Goal: Information Seeking & Learning: Check status

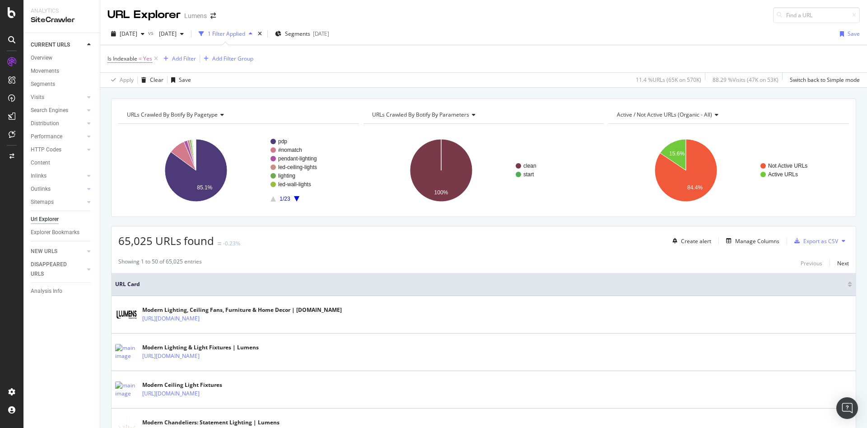
click at [11, 18] on div at bounding box center [11, 214] width 23 height 428
click at [15, 11] on icon at bounding box center [12, 12] width 8 height 11
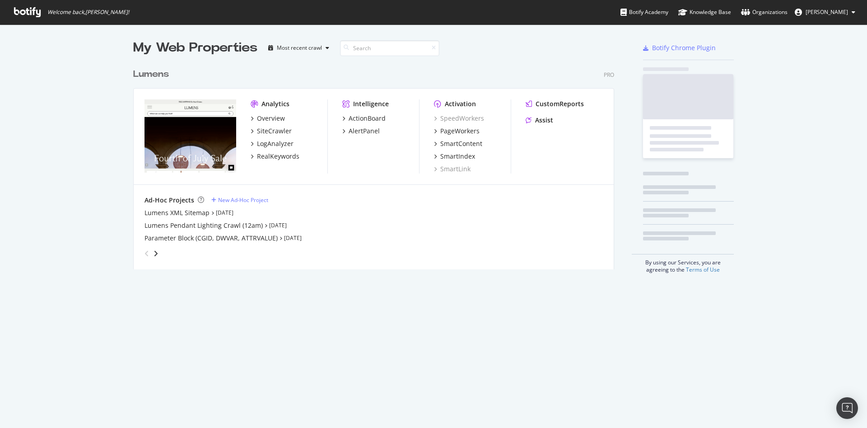
scroll to position [417, 846]
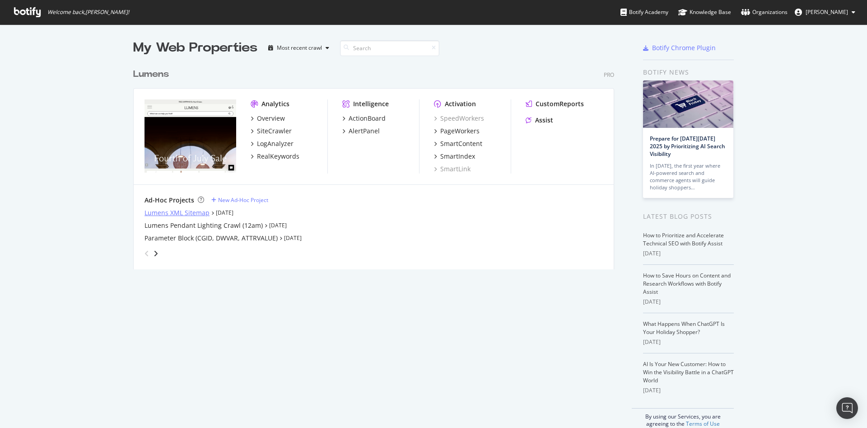
click at [162, 214] on div "Lumens XML Sitemap" at bounding box center [177, 212] width 65 height 9
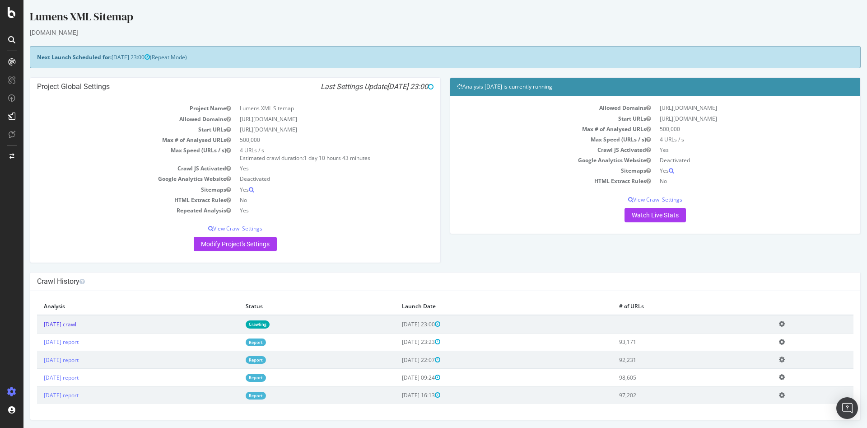
click at [68, 324] on link "[DATE] crawl" at bounding box center [60, 324] width 33 height 8
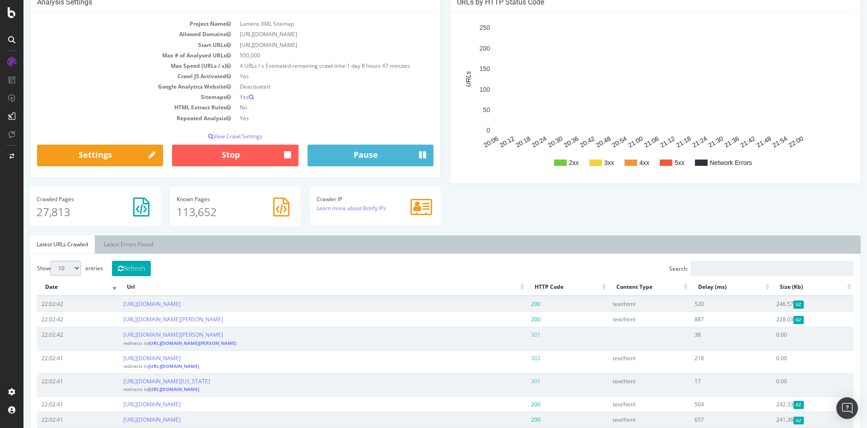
scroll to position [88, 0]
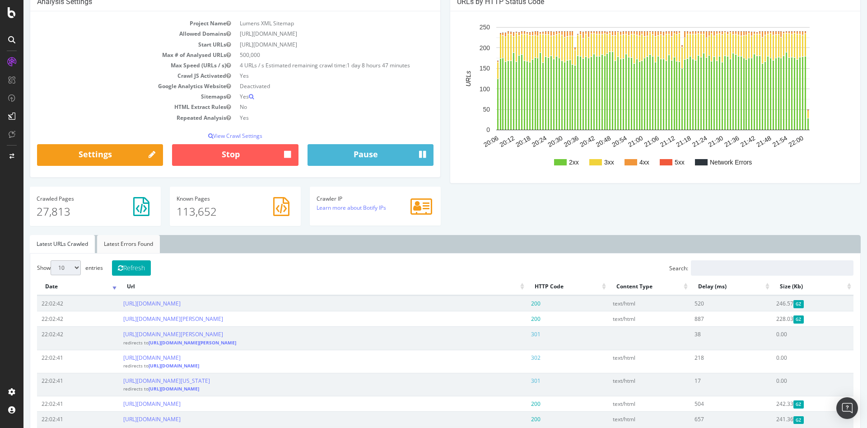
click at [133, 247] on link "Latest Errors Found" at bounding box center [128, 244] width 63 height 18
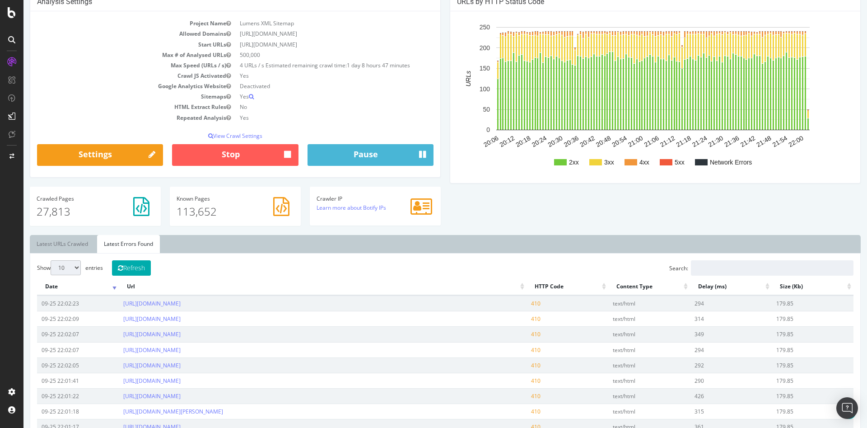
scroll to position [221, 0]
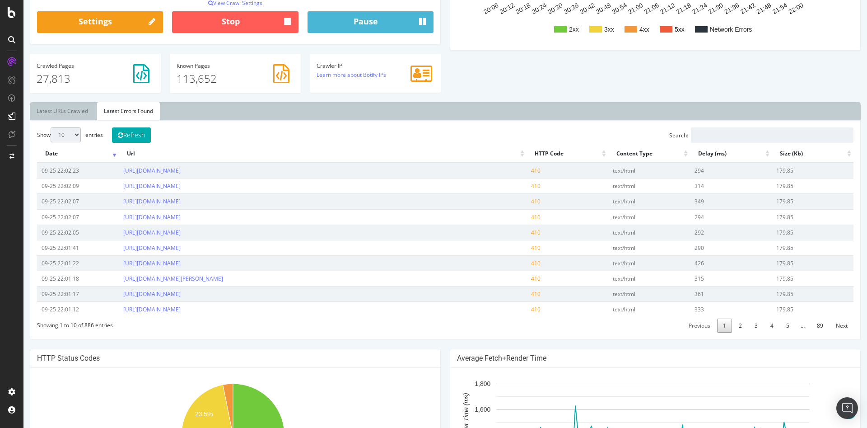
click at [70, 129] on select "10 25 50 100" at bounding box center [66, 134] width 30 height 15
select select "100"
click at [51, 127] on select "10 25 50 100" at bounding box center [66, 134] width 30 height 15
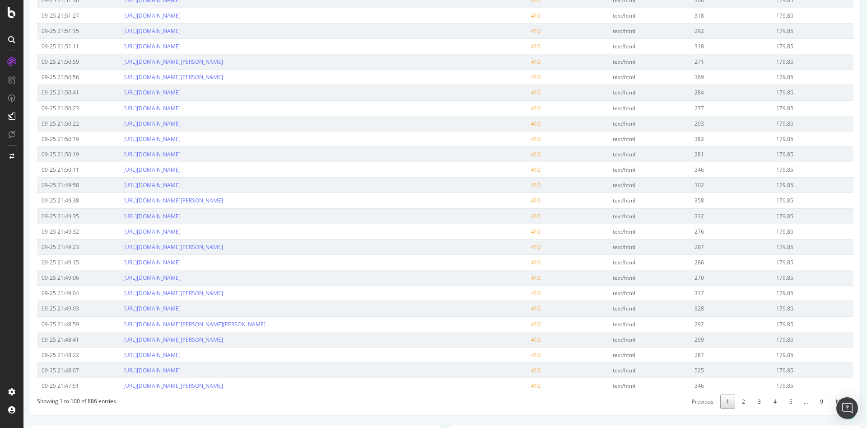
scroll to position [1622, 0]
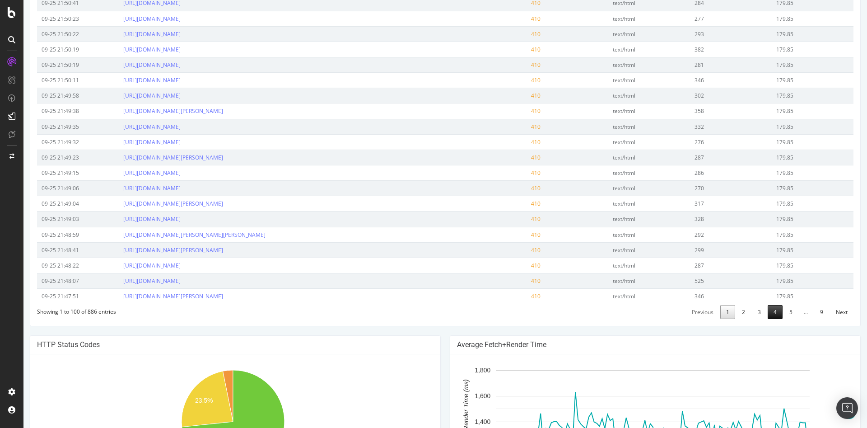
click at [768, 312] on link "4" at bounding box center [775, 312] width 15 height 14
click at [787, 316] on link "5" at bounding box center [790, 312] width 15 height 14
click at [835, 311] on link "Next" at bounding box center [841, 312] width 23 height 14
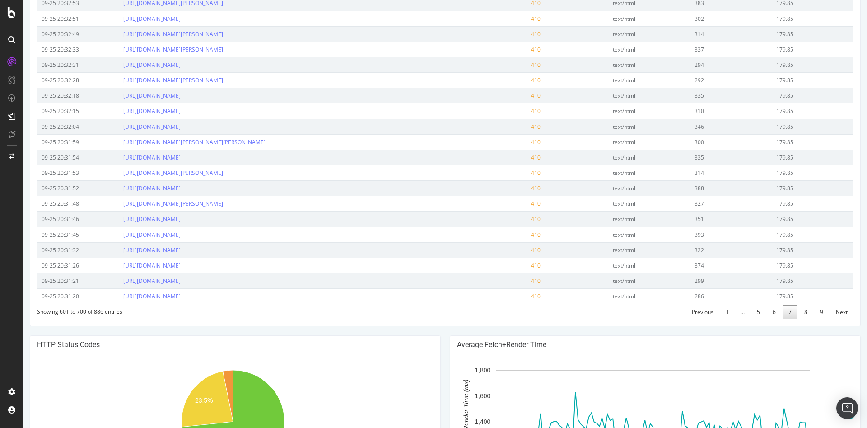
click at [835, 311] on link "Next" at bounding box center [841, 312] width 23 height 14
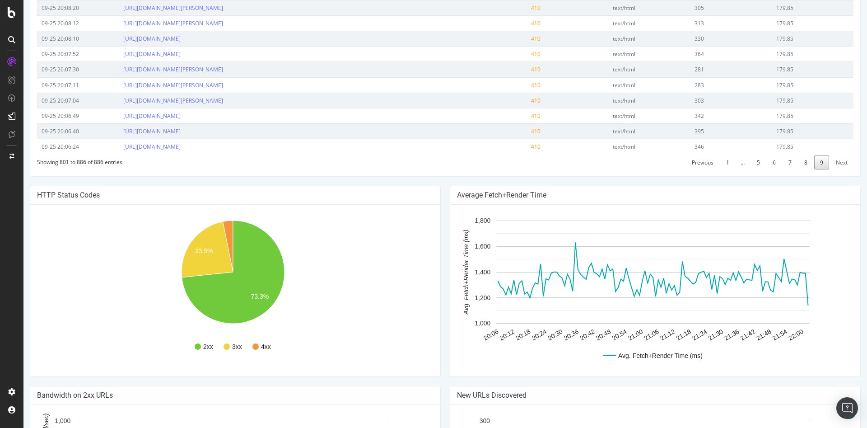
scroll to position [1543, 0]
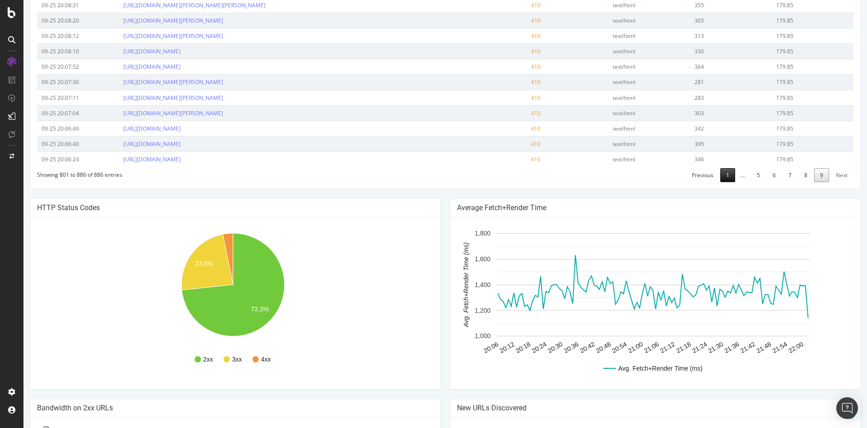
click at [720, 176] on link "1" at bounding box center [727, 175] width 15 height 14
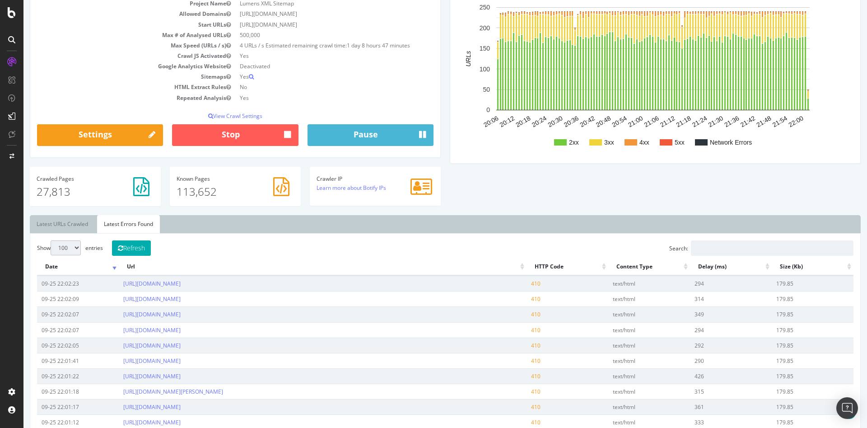
scroll to position [97, 0]
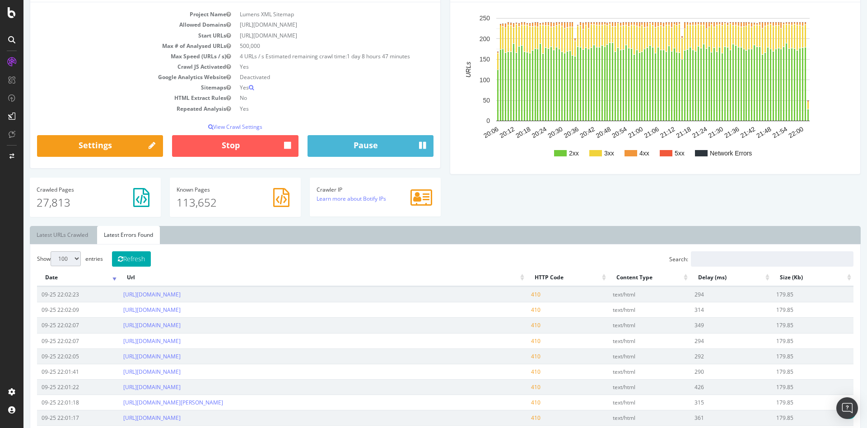
click at [527, 273] on th "HTTP Code" at bounding box center [568, 278] width 82 height 18
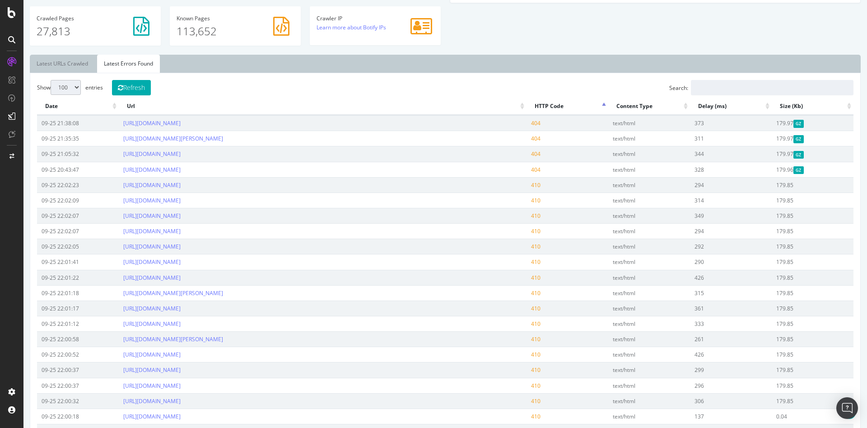
scroll to position [258, 0]
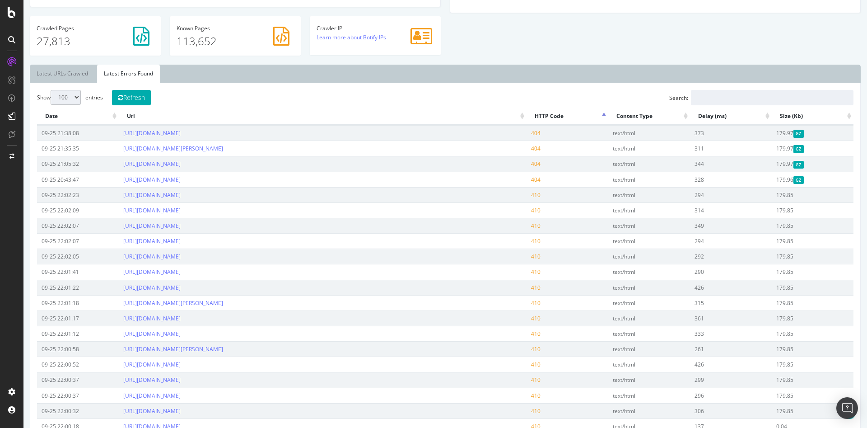
click at [550, 117] on th "HTTP Code" at bounding box center [568, 116] width 82 height 18
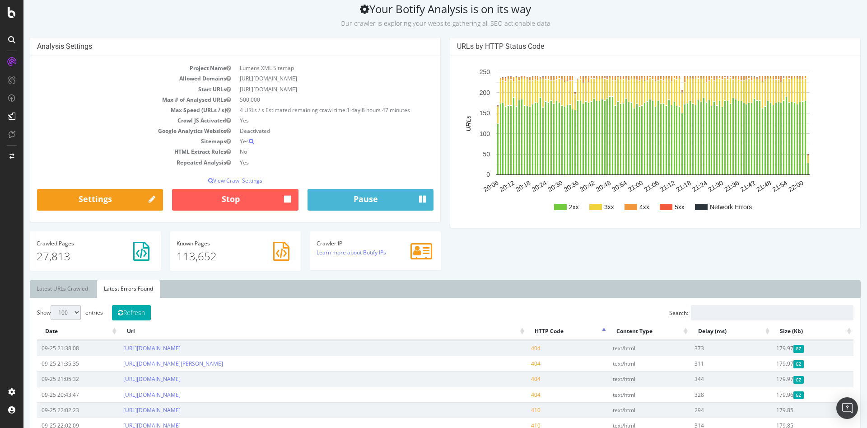
scroll to position [0, 0]
